Goal: Find specific page/section: Find specific page/section

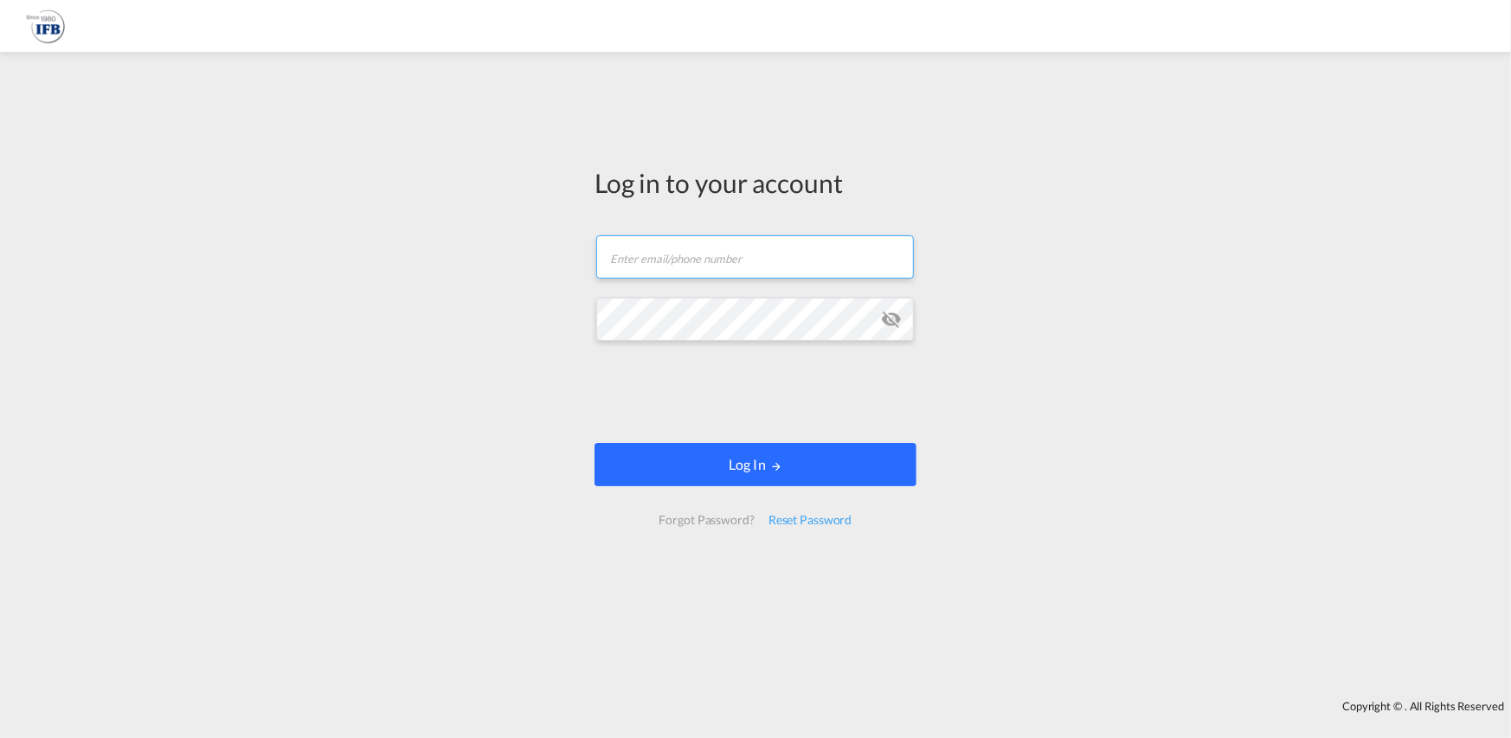
type input "[PERSON_NAME][EMAIL_ADDRESS][PERSON_NAME][DOMAIN_NAME]"
click at [848, 480] on button "Log In" at bounding box center [756, 464] width 322 height 43
